Goal: Navigation & Orientation: Find specific page/section

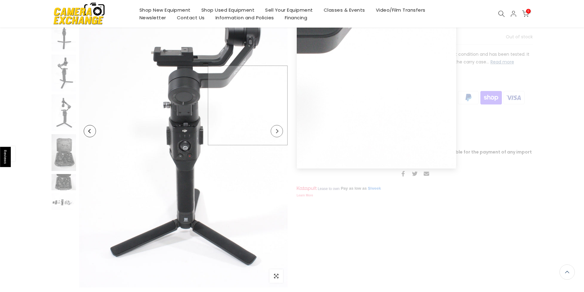
scroll to position [98, 0]
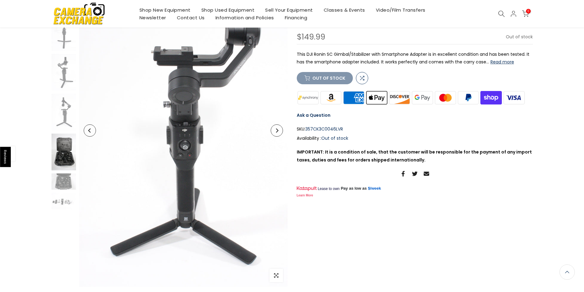
click at [64, 150] on img at bounding box center [63, 152] width 25 height 37
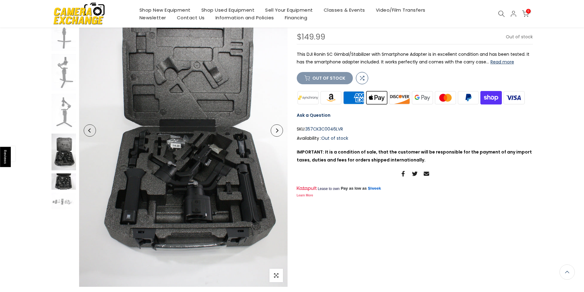
click at [67, 187] on img at bounding box center [63, 181] width 25 height 16
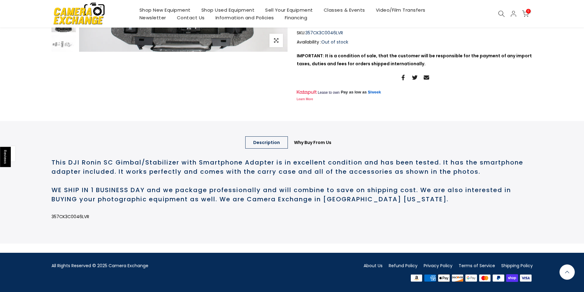
scroll to position [169, 0]
click at [314, 142] on link "Why Buy From Us" at bounding box center [312, 142] width 53 height 12
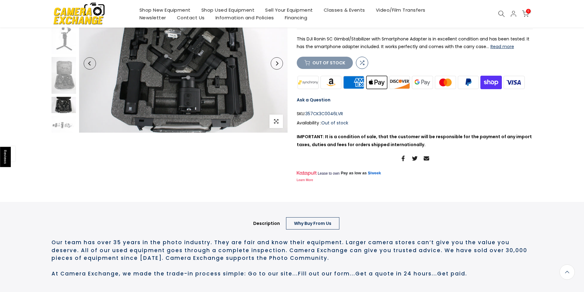
scroll to position [0, 0]
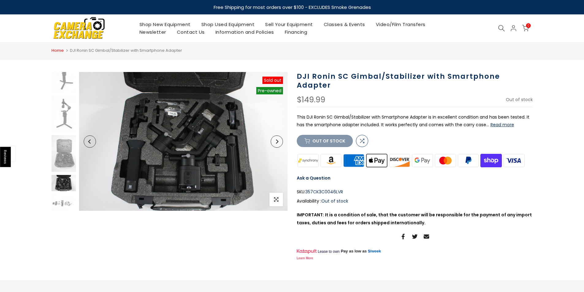
click at [59, 51] on link "Home" at bounding box center [57, 51] width 12 height 6
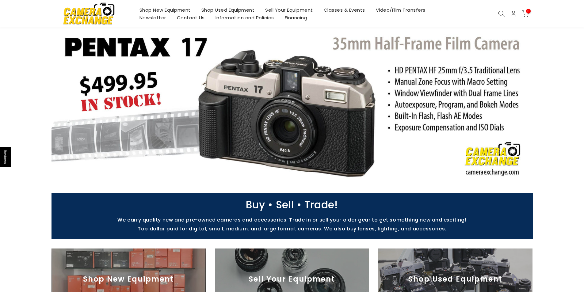
scroll to position [16, 0]
